Goal: Task Accomplishment & Management: Use online tool/utility

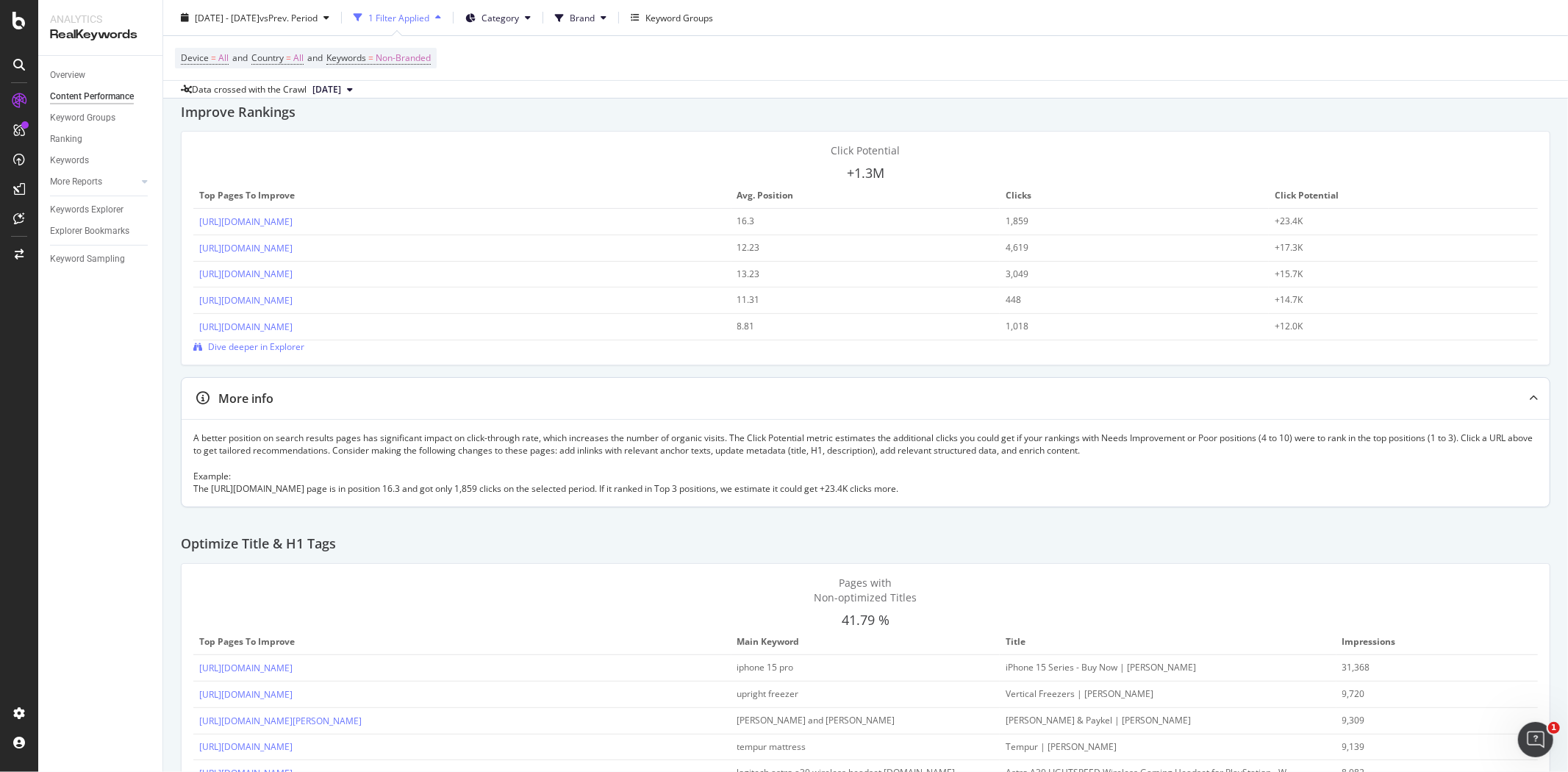
scroll to position [326, 0]
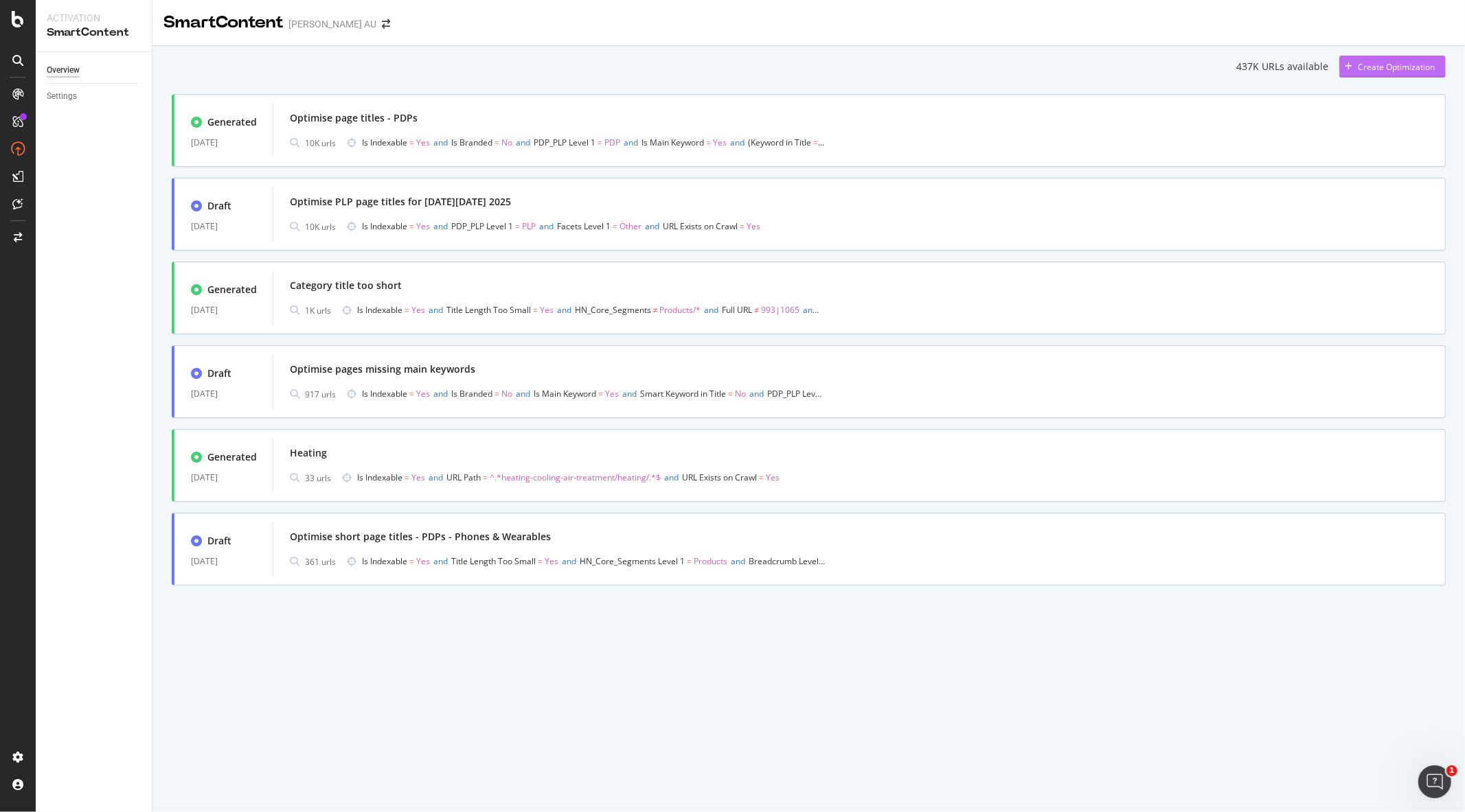
click at [1372, 67] on div "Create Optimization" at bounding box center [1397, 67] width 77 height 11
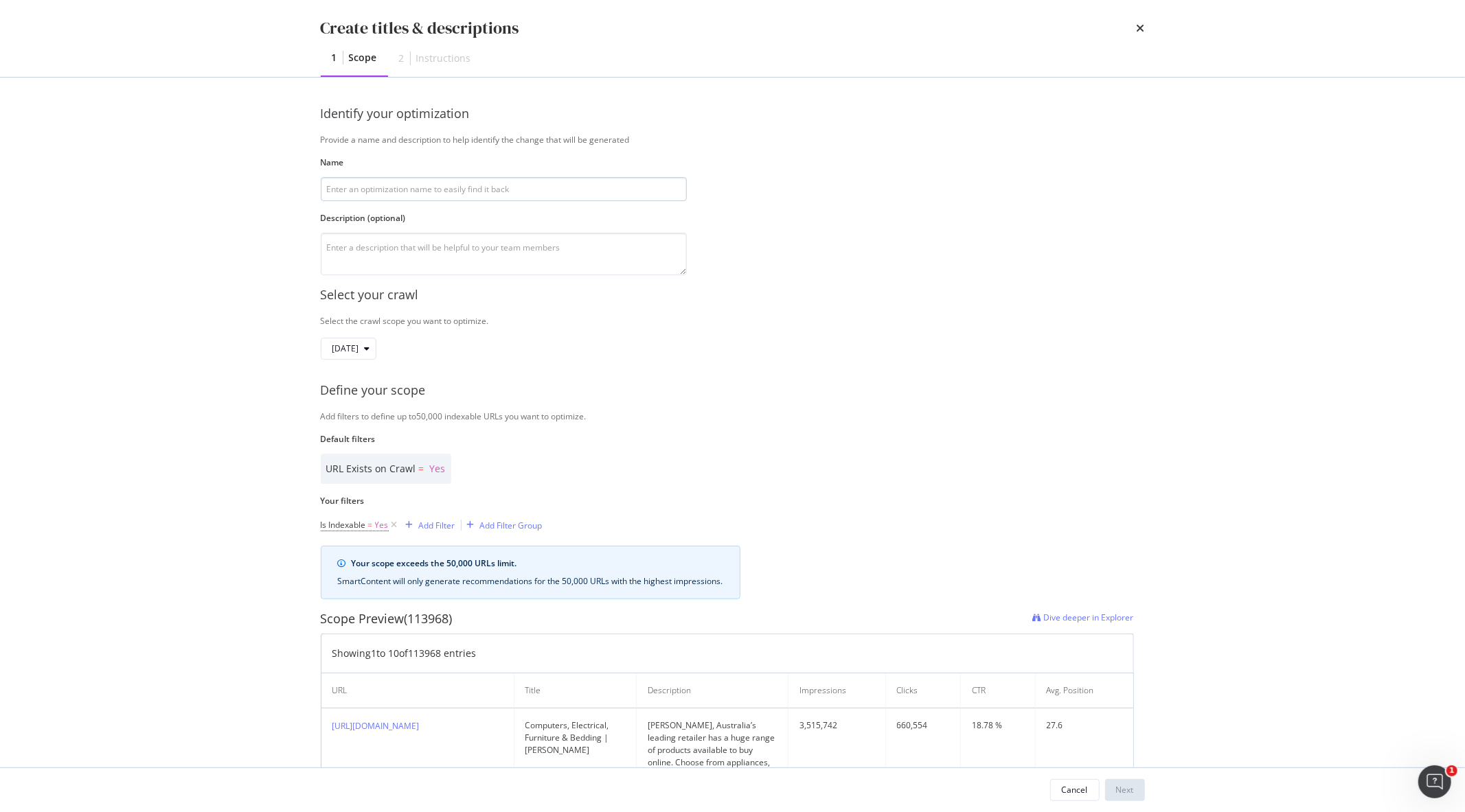
click at [435, 187] on input "modal" at bounding box center [504, 188] width 366 height 24
click at [1143, 25] on icon "times" at bounding box center [1141, 28] width 8 height 11
